Goal: Register for event/course

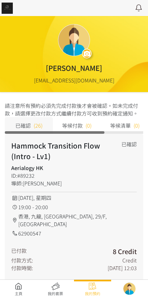
click at [17, 289] on link at bounding box center [18, 289] width 37 height 14
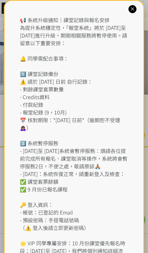
click at [134, 12] on icon at bounding box center [132, 9] width 6 height 6
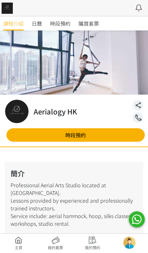
click at [69, 20] on span "時段預約" at bounding box center [60, 24] width 21 height 8
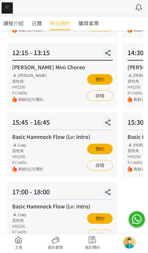
scroll to position [127, 0]
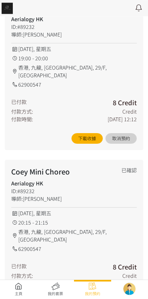
scroll to position [234, 0]
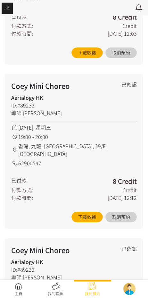
click at [20, 286] on link at bounding box center [18, 289] width 37 height 14
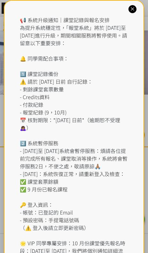
click at [62, 20] on div "📢 系統升級通知｜課堂記錄與報名安排 為提升系統穩定性，「報堂系統」將於 [DATE]至 [DATE]進行升級，期間相關服務將暫停使用。請留意以下重要安排： …" at bounding box center [74, 146] width 109 height 261
click at [134, 12] on icon at bounding box center [132, 9] width 6 height 6
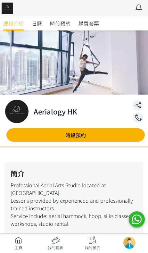
click at [65, 23] on span "時段預約" at bounding box center [60, 24] width 21 height 8
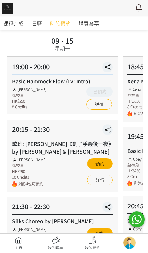
scroll to position [44, 0]
